Goal: Information Seeking & Learning: Learn about a topic

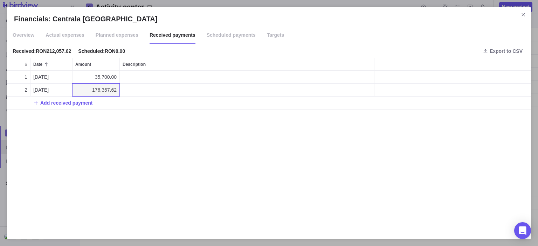
scroll to position [156, 519]
click at [26, 39] on span "Overview" at bounding box center [24, 36] width 22 height 18
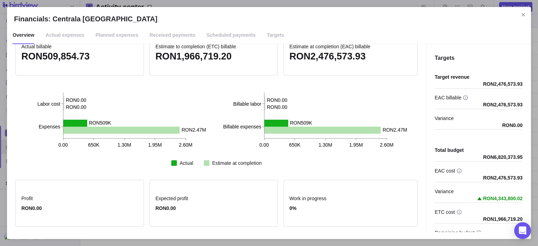
scroll to position [0, 0]
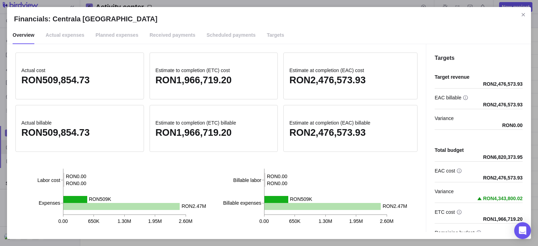
click at [162, 40] on span "Received payments" at bounding box center [173, 36] width 46 height 18
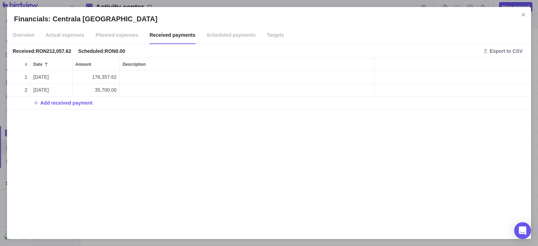
scroll to position [156, 519]
click at [117, 36] on span "Planned expenses" at bounding box center [117, 36] width 43 height 18
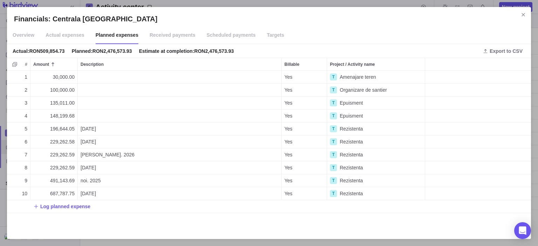
click at [70, 29] on span "Actual expenses" at bounding box center [65, 36] width 39 height 18
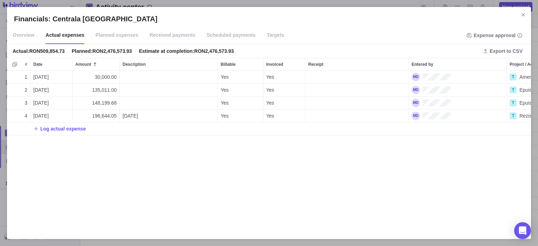
click at [31, 40] on span "Overview" at bounding box center [24, 36] width 22 height 18
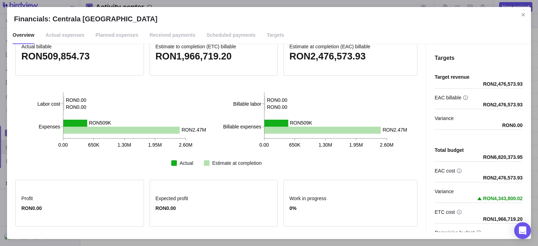
scroll to position [0, 0]
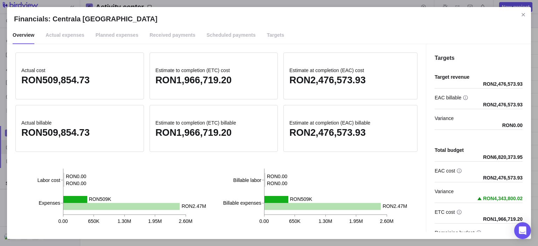
click at [224, 38] on span "Scheduled payments" at bounding box center [231, 36] width 49 height 18
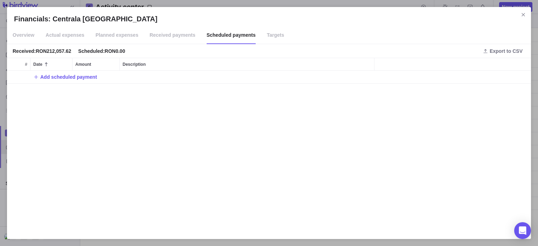
scroll to position [156, 519]
click at [181, 37] on span "Received payments" at bounding box center [173, 36] width 46 height 18
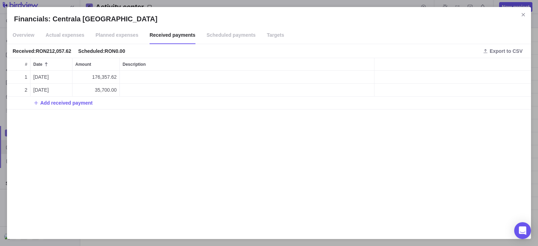
click at [226, 41] on span "Scheduled payments" at bounding box center [231, 36] width 49 height 18
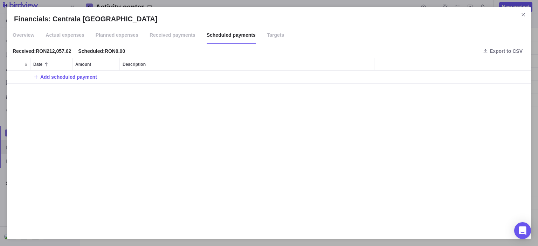
click at [154, 33] on span "Received payments" at bounding box center [173, 36] width 46 height 18
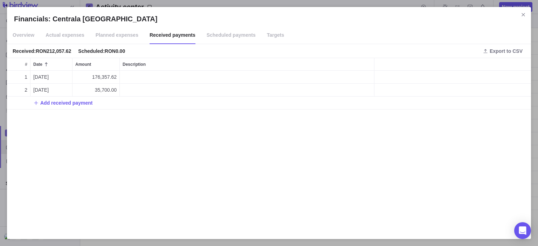
click at [112, 37] on span "Planned expenses" at bounding box center [117, 36] width 43 height 18
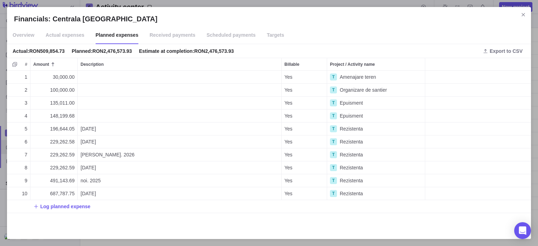
click at [168, 37] on span "Received payments" at bounding box center [173, 36] width 46 height 18
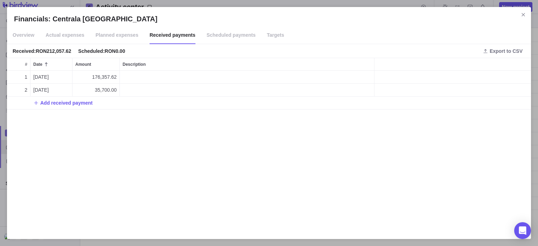
click at [122, 36] on span "Planned expenses" at bounding box center [117, 36] width 43 height 18
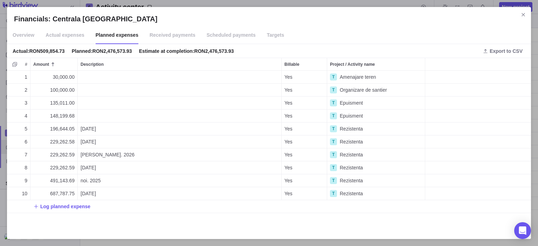
click at [77, 36] on span "Actual expenses" at bounding box center [65, 36] width 39 height 18
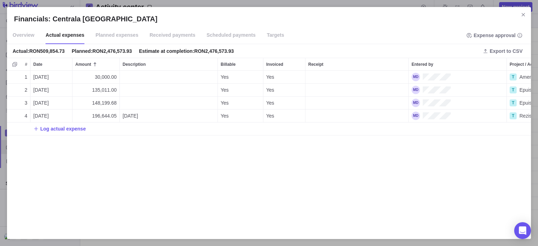
click at [31, 35] on span "Overview" at bounding box center [24, 36] width 22 height 18
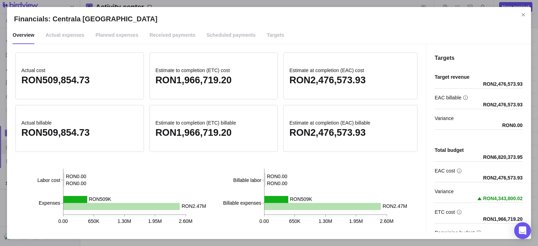
click at [53, 37] on span "Actual expenses" at bounding box center [65, 36] width 39 height 18
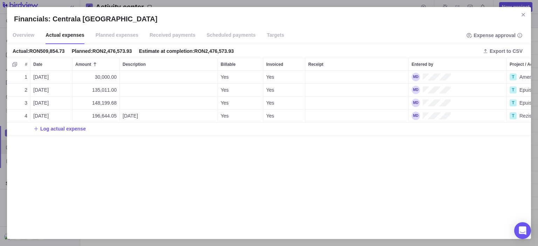
click at [172, 38] on span "Received payments" at bounding box center [173, 36] width 46 height 18
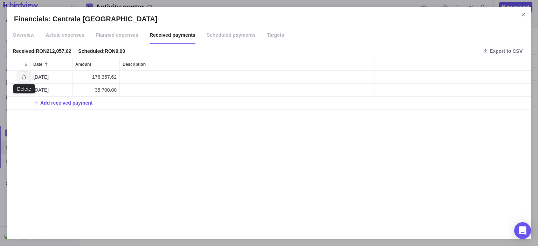
click at [24, 78] on icon "Delete" at bounding box center [24, 77] width 6 height 6
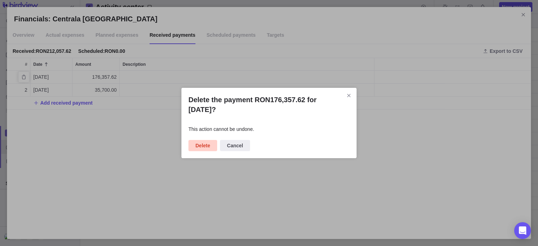
click at [210, 146] on span "Delete" at bounding box center [203, 145] width 29 height 11
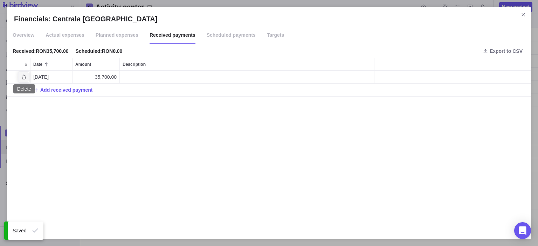
click at [22, 77] on icon "Delete" at bounding box center [24, 77] width 6 height 6
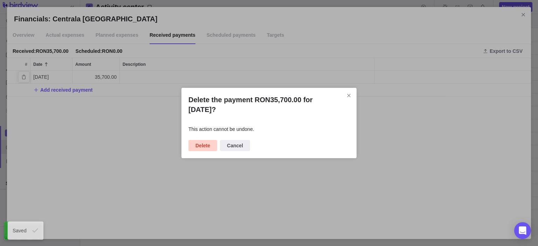
click at [204, 145] on span "Delete" at bounding box center [203, 146] width 15 height 8
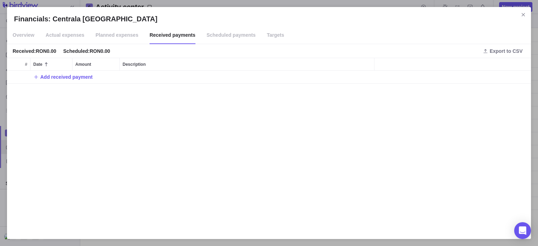
click at [116, 35] on span "Planned expenses" at bounding box center [117, 36] width 43 height 18
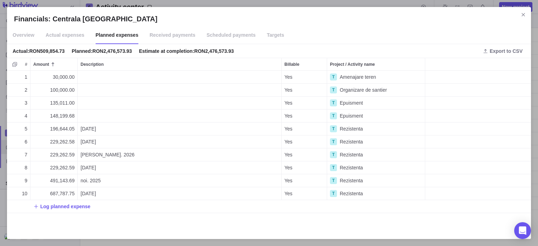
click at [60, 40] on span "Actual expenses" at bounding box center [65, 36] width 39 height 18
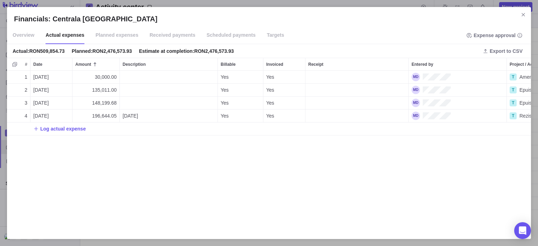
click at [27, 37] on span "Overview" at bounding box center [24, 36] width 22 height 18
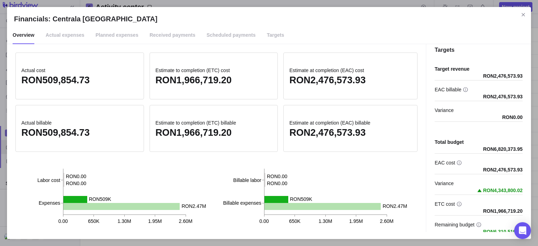
scroll to position [8, 0]
click at [490, 115] on div "Variance RON0.00" at bounding box center [479, 114] width 88 height 15
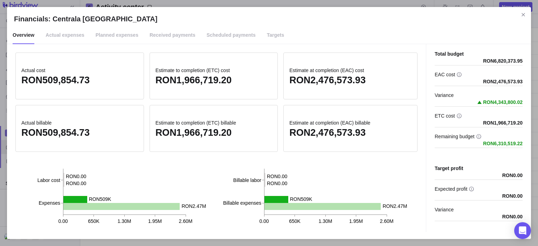
scroll to position [100, 0]
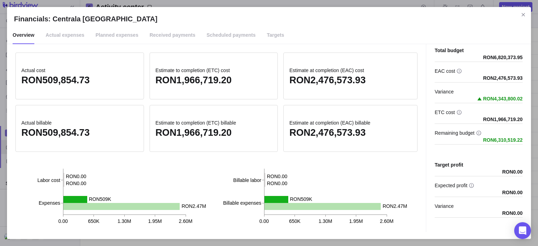
click at [451, 160] on div "Target profit RON0.00 Expected profit RON0.00 Variance RON0.00" at bounding box center [479, 187] width 88 height 62
click at [480, 165] on div "Target profit" at bounding box center [466, 165] width 62 height 7
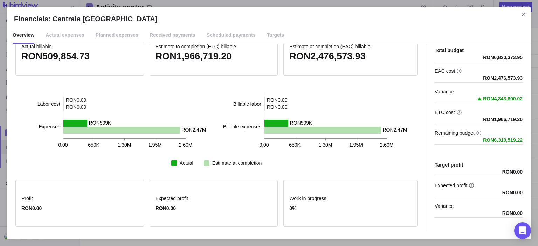
click at [369, 172] on div "Actual cost RON509,854.73 Actual labor cost Actual expenses Actual cost RON0.00…" at bounding box center [216, 138] width 419 height 188
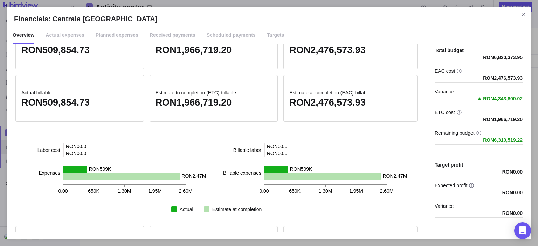
scroll to position [0, 0]
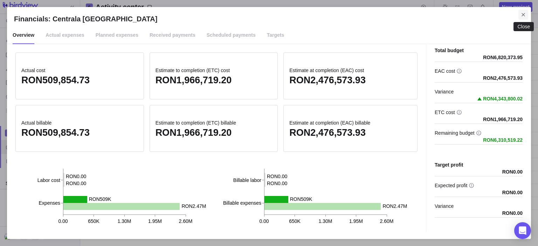
click at [525, 14] on icon "Close" at bounding box center [524, 15] width 6 height 6
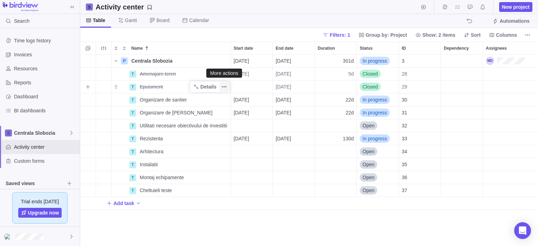
click at [224, 89] on icon "More actions" at bounding box center [224, 87] width 6 height 6
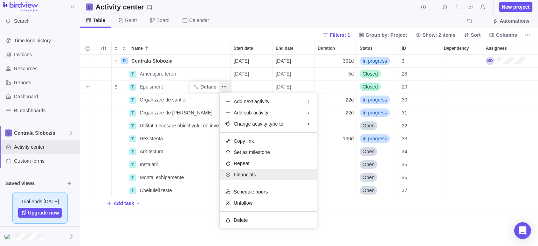
click at [240, 175] on span "Financials" at bounding box center [245, 174] width 22 height 7
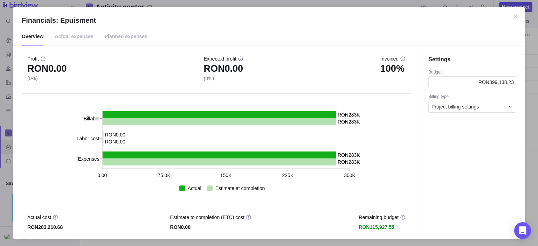
click at [76, 38] on span "Actual expenses" at bounding box center [74, 37] width 39 height 18
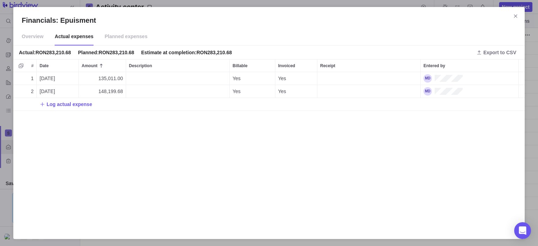
scroll to position [153, 506]
click at [31, 36] on span "Overview" at bounding box center [33, 37] width 22 height 18
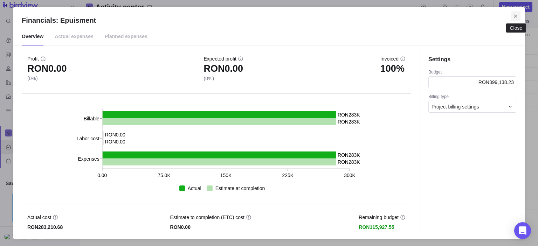
click at [513, 14] on icon "Close" at bounding box center [516, 16] width 6 height 6
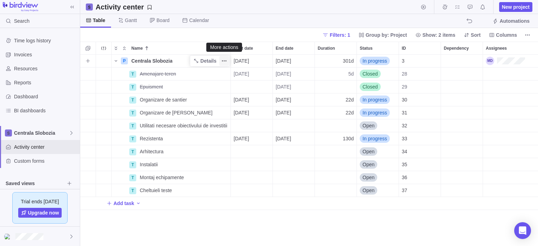
click at [226, 63] on icon "More actions" at bounding box center [224, 61] width 6 height 6
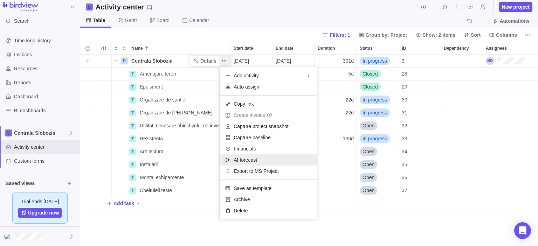
click at [258, 162] on div "AI forecast" at bounding box center [268, 160] width 97 height 11
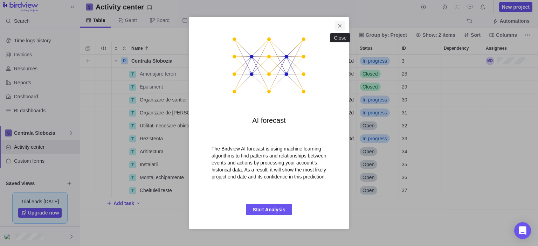
click at [339, 23] on icon "Close" at bounding box center [340, 26] width 6 height 6
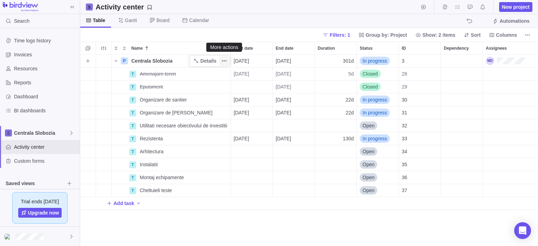
click at [223, 60] on icon "More actions" at bounding box center [224, 61] width 6 height 6
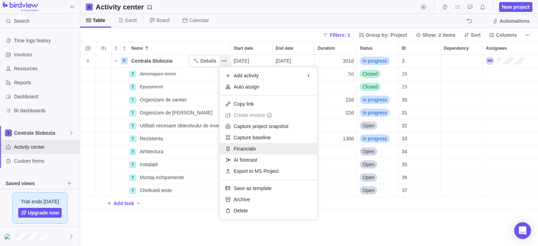
click at [248, 149] on span "Financials" at bounding box center [245, 148] width 22 height 7
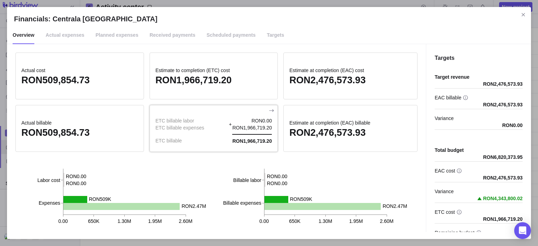
click at [245, 135] on div "RON1,966,719.20" at bounding box center [252, 139] width 40 height 11
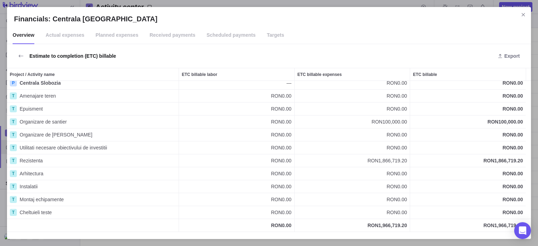
scroll to position [0, 0]
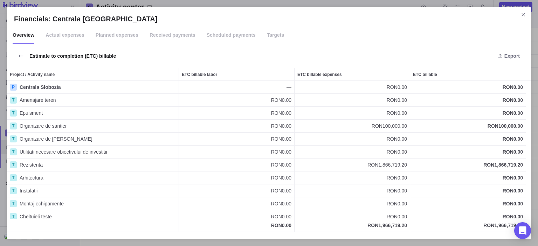
click at [259, 101] on div "RON0.00" at bounding box center [236, 100] width 115 height 13
click at [90, 56] on span "Estimate to completion (ETC) billable" at bounding box center [71, 56] width 89 height 7
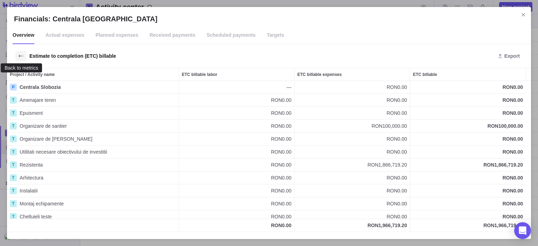
click at [21, 56] on icon "Back to metrics" at bounding box center [21, 56] width 6 height 6
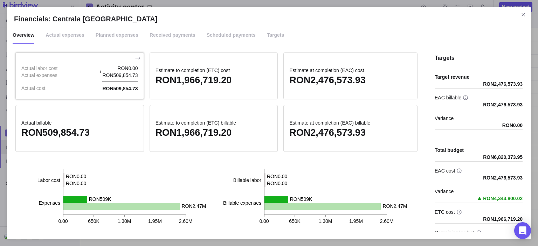
click at [97, 84] on div "Actual labor cost Actual expenses Actual cost RON0.00 + RON509,854.73 RON509,85…" at bounding box center [80, 78] width 128 height 27
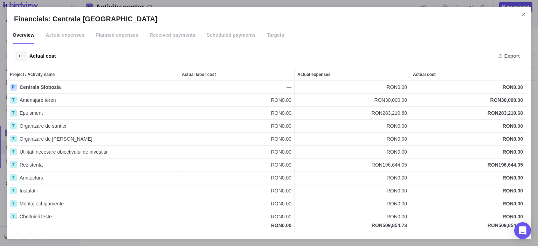
click at [17, 54] on span "Back to metrics" at bounding box center [20, 56] width 11 height 10
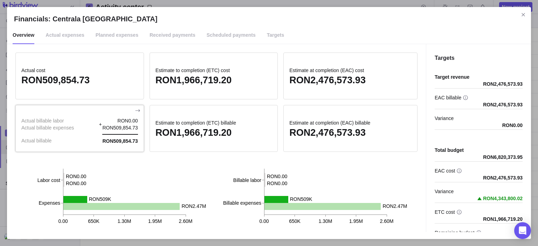
click at [120, 142] on span "RON509,854.73" at bounding box center [119, 141] width 35 height 6
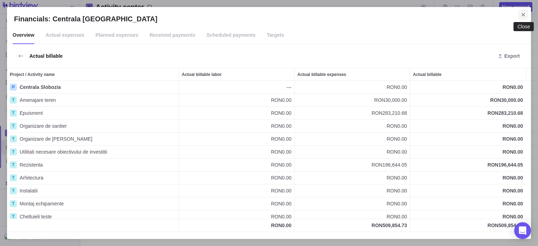
click at [524, 14] on icon "Close" at bounding box center [524, 15] width 6 height 6
